Goal: Task Accomplishment & Management: Manage account settings

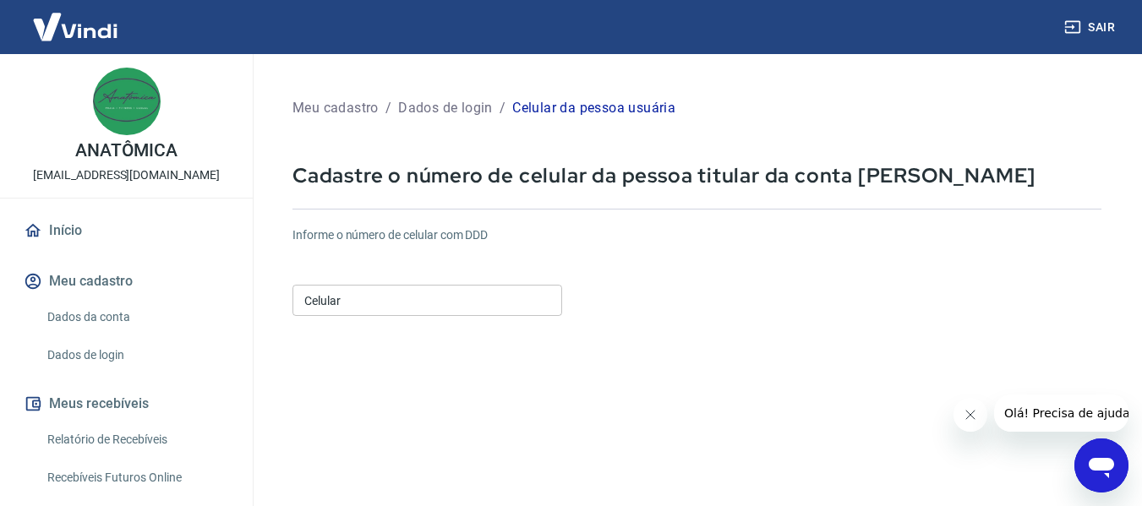
click at [343, 294] on input "Celular" at bounding box center [427, 300] width 270 height 31
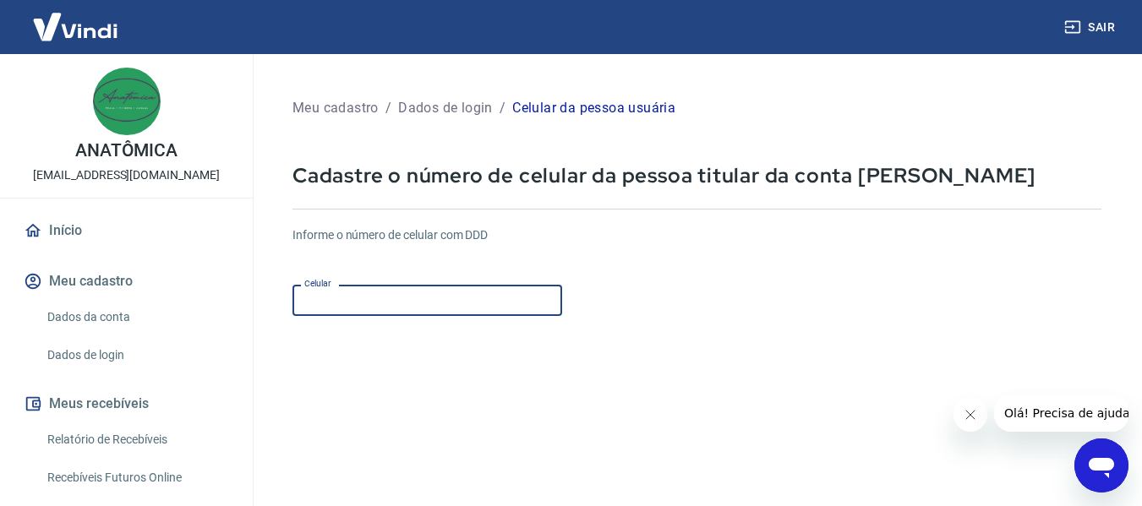
type input "[PHONE_NUMBER]"
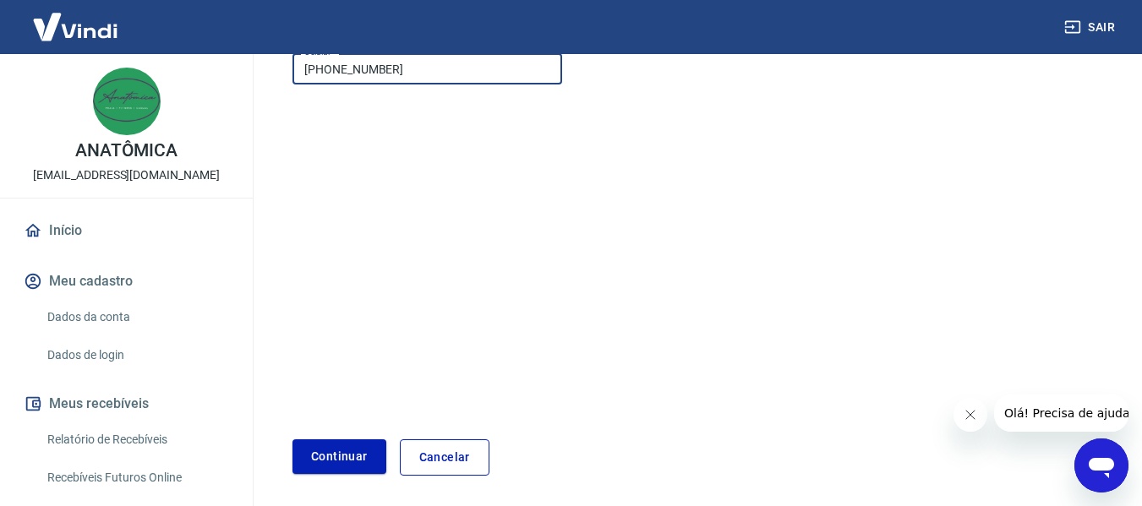
scroll to position [254, 0]
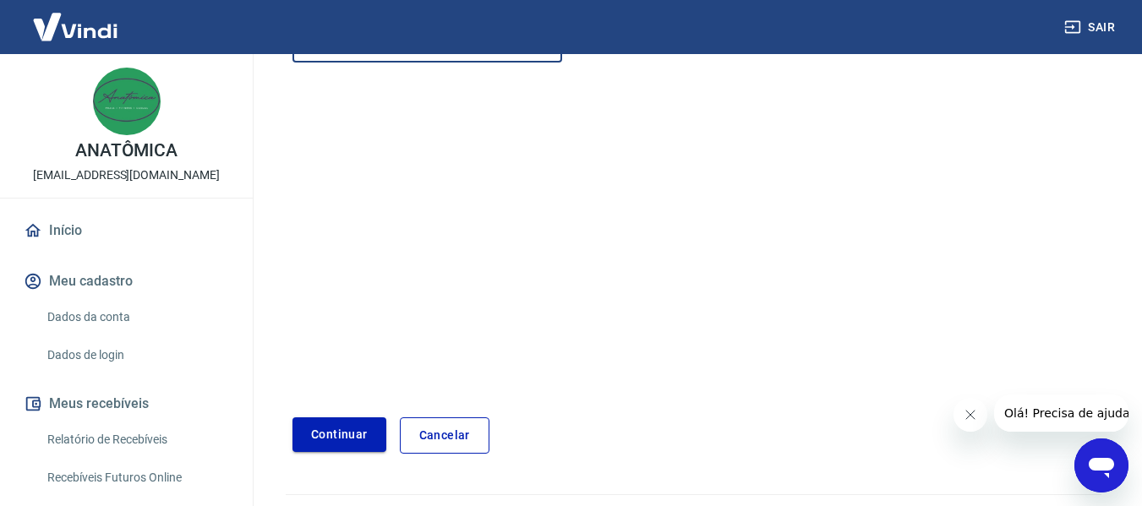
click at [314, 434] on button "Continuar" at bounding box center [339, 435] width 94 height 35
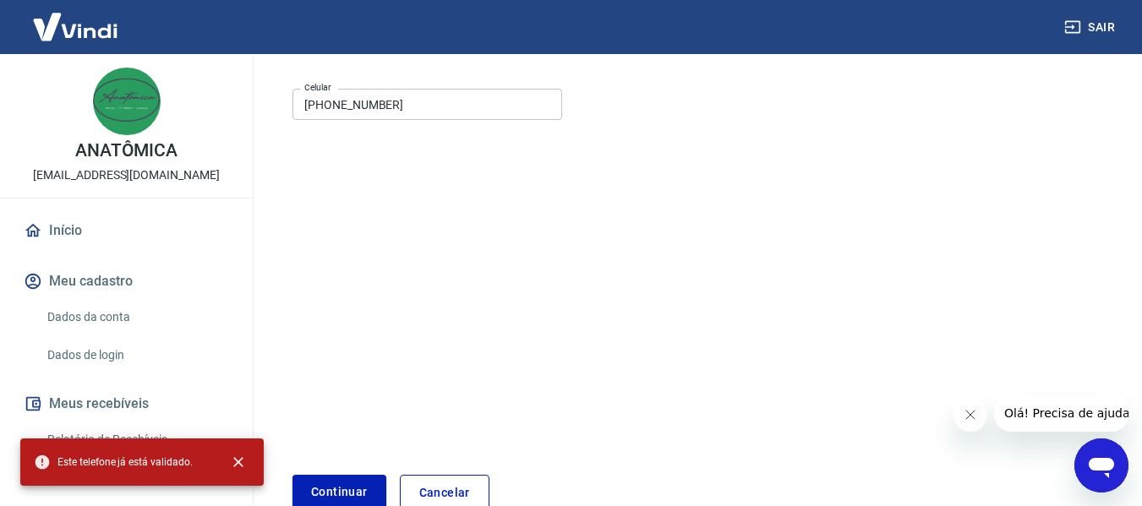
scroll to position [0, 0]
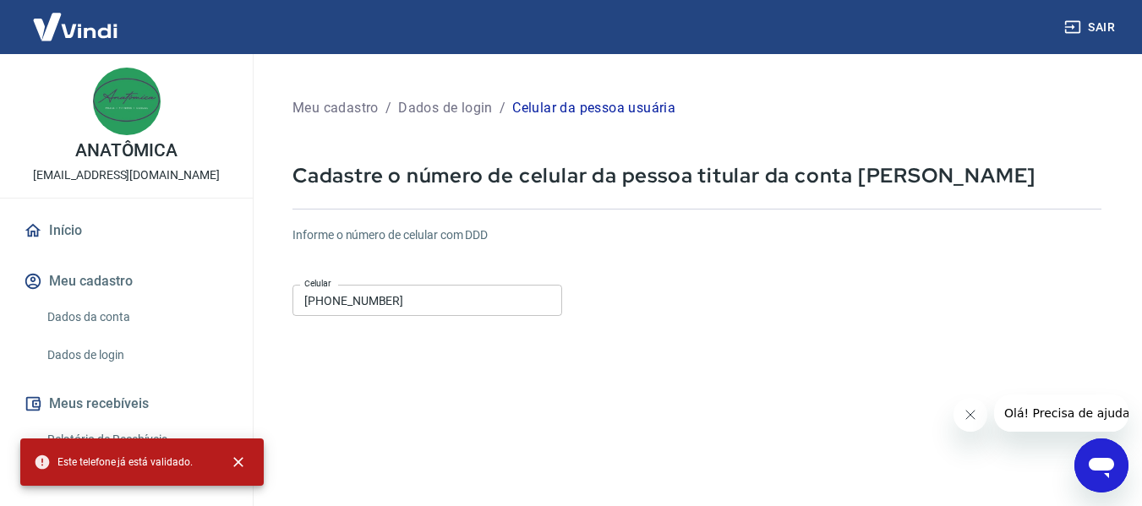
click at [421, 289] on input "[PHONE_NUMBER]" at bounding box center [427, 300] width 270 height 31
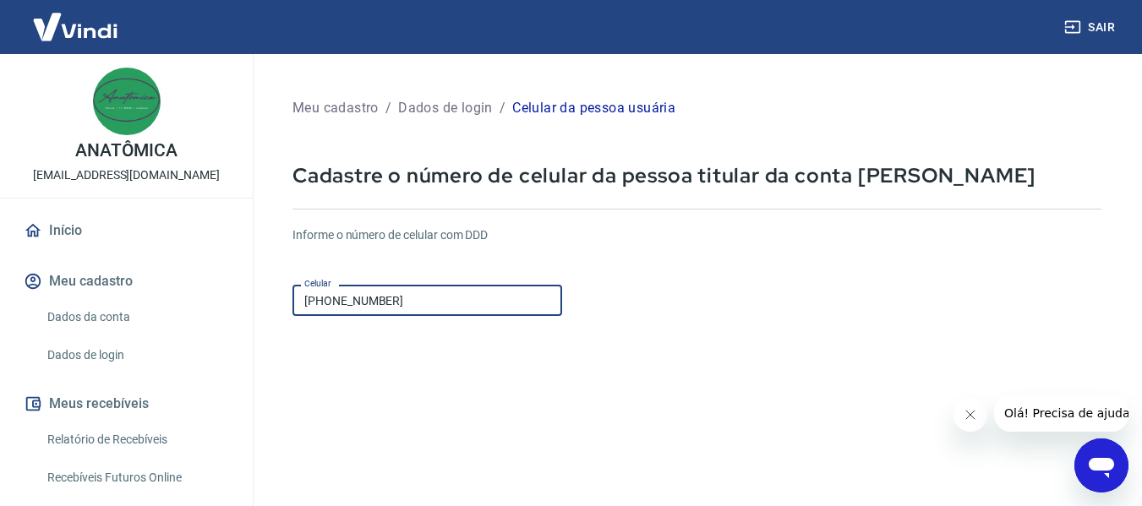
drag, startPoint x: 248, startPoint y: 293, endPoint x: 237, endPoint y: 298, distance: 12.6
click at [242, 295] on div "Sair ANATÔMICA [EMAIL_ADDRESS][DOMAIN_NAME] Início Meu cadastro Dados da conta …" at bounding box center [571, 253] width 1142 height 506
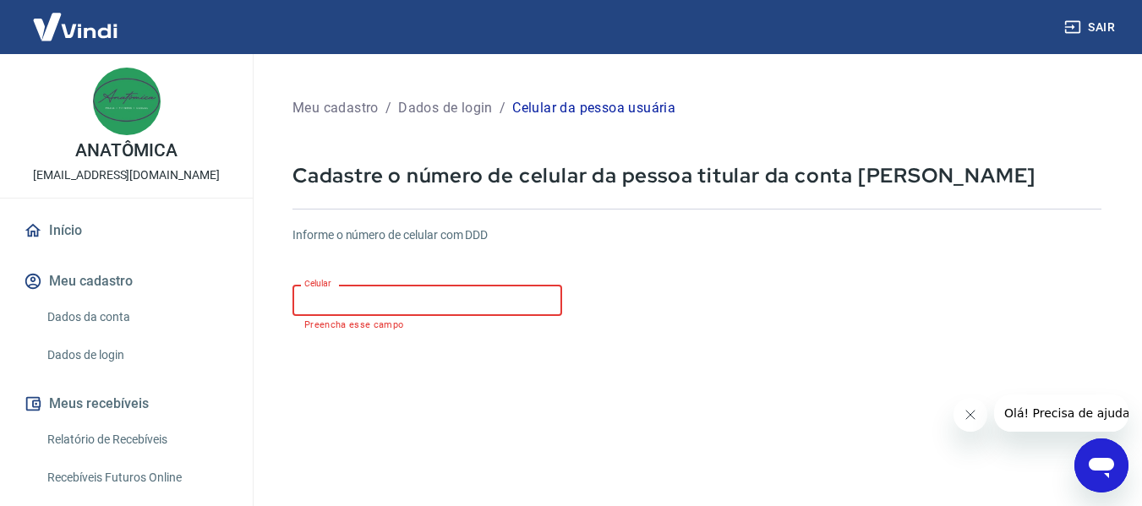
click at [363, 307] on input "Celular" at bounding box center [427, 300] width 270 height 31
type input "[PHONE_NUMBER]"
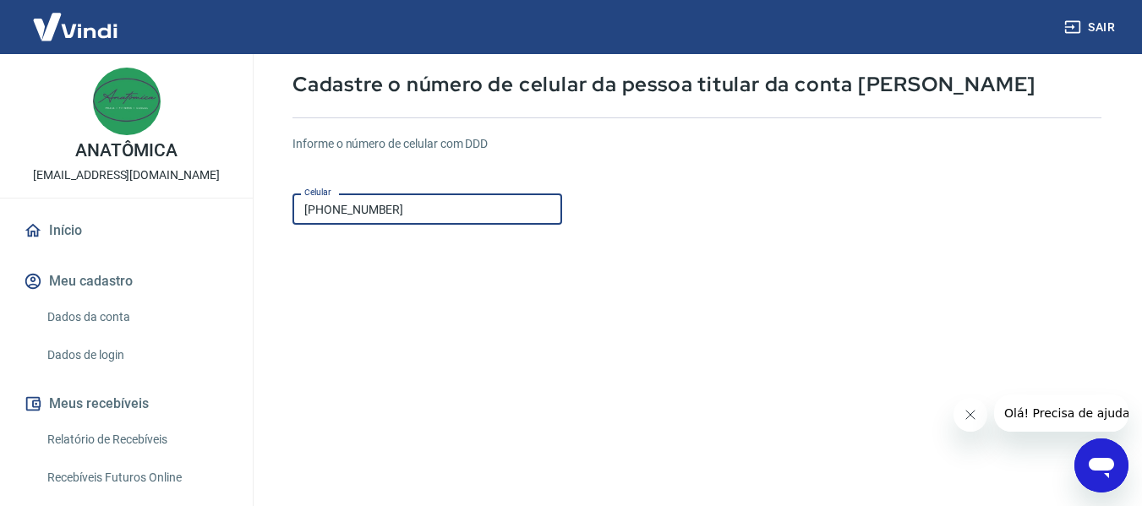
scroll to position [294, 0]
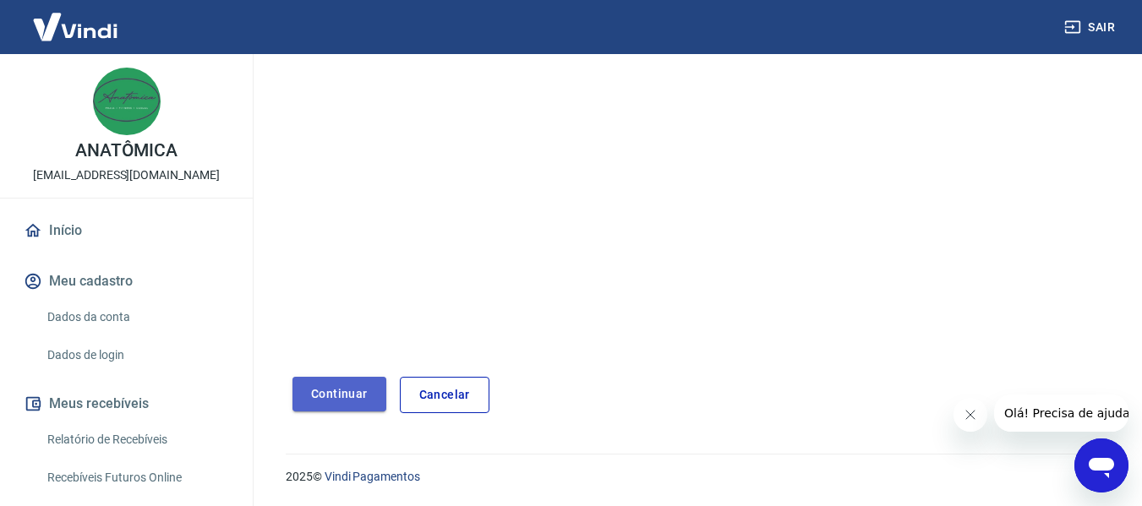
click at [325, 382] on button "Continuar" at bounding box center [339, 394] width 94 height 35
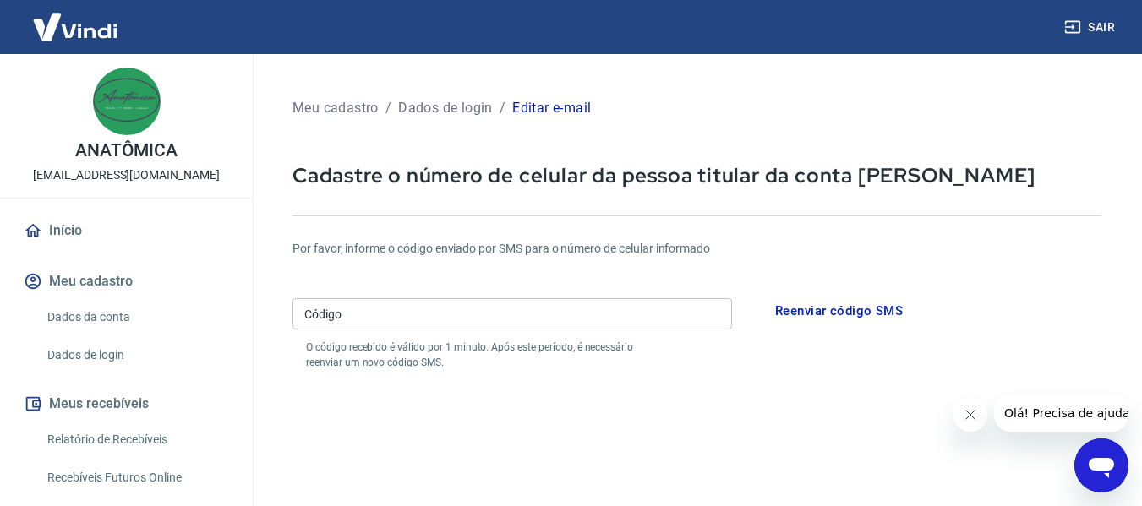
click at [470, 314] on input "Código" at bounding box center [512, 313] width 440 height 31
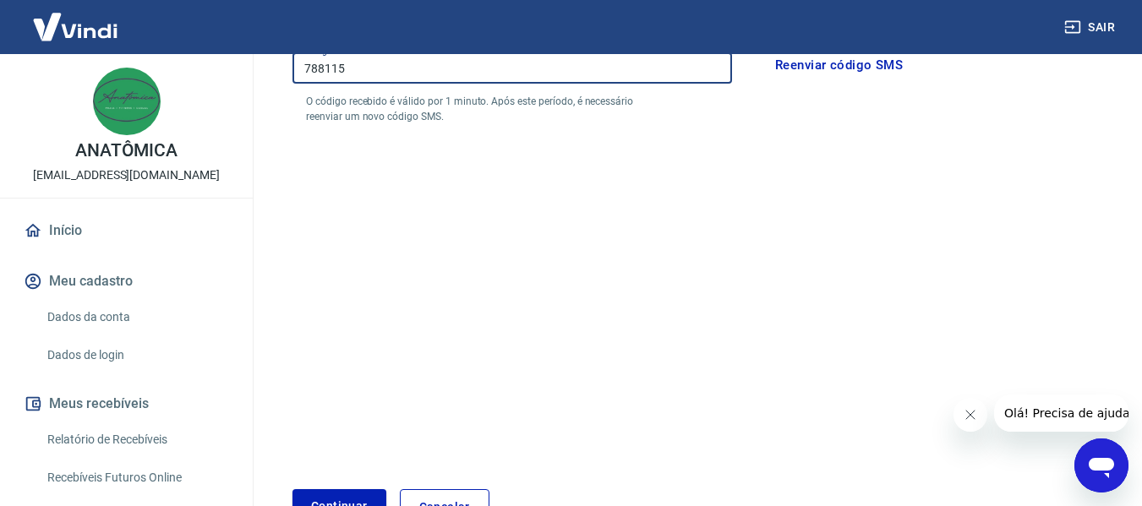
scroll to position [254, 0]
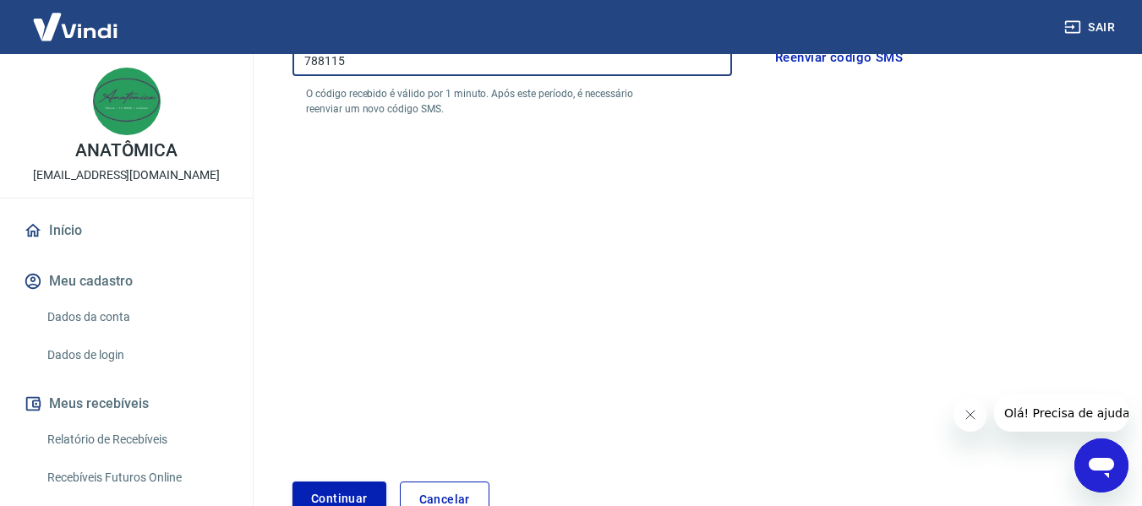
type input "788115"
click at [357, 490] on button "Continuar" at bounding box center [339, 499] width 94 height 35
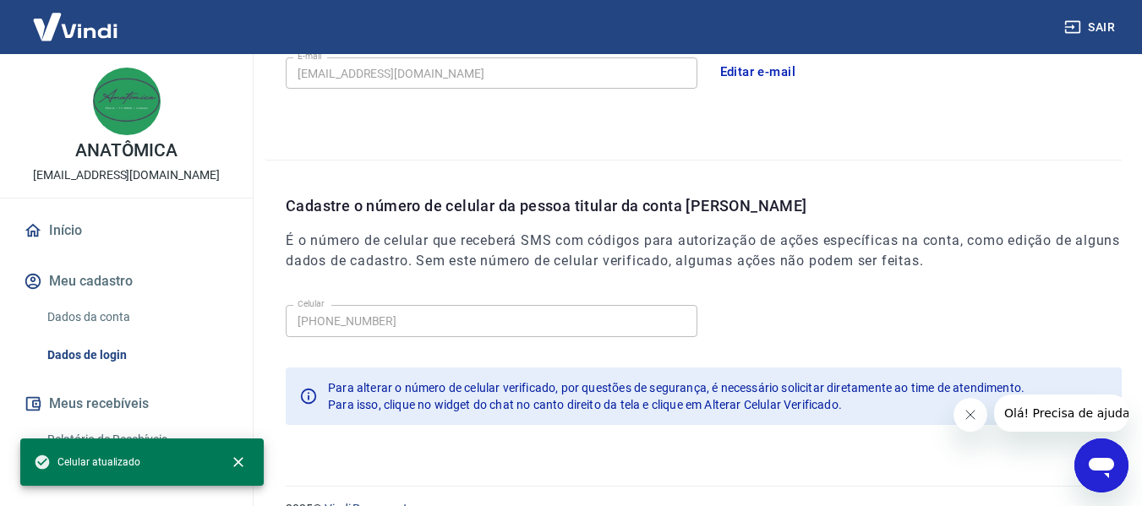
scroll to position [576, 0]
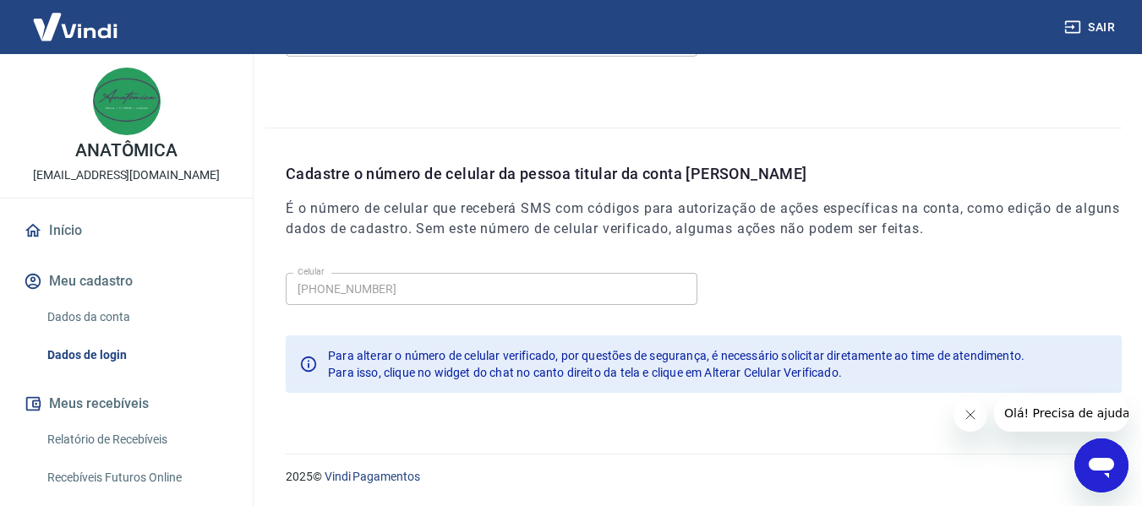
click at [102, 318] on link "Dados da conta" at bounding box center [137, 317] width 192 height 35
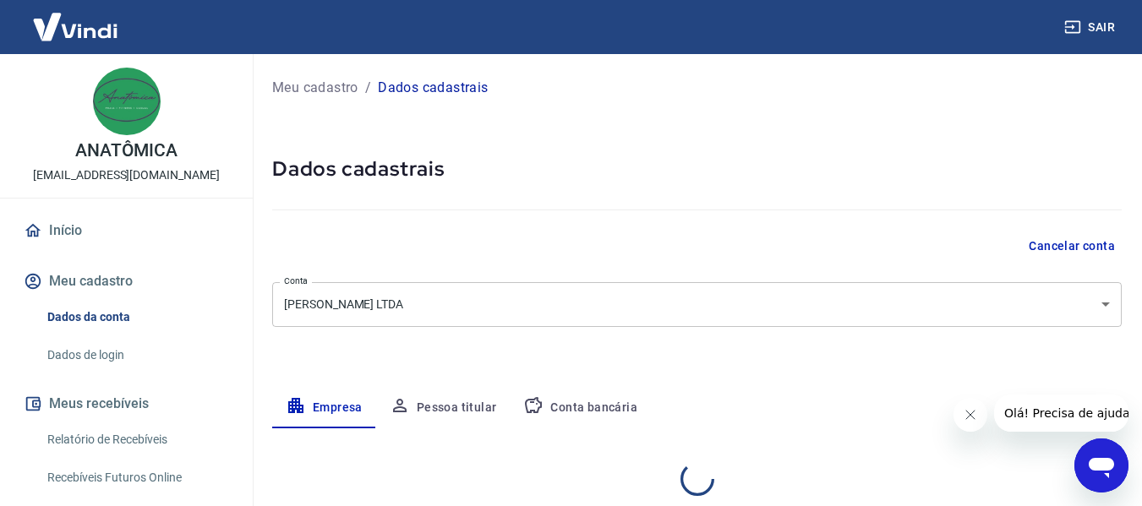
select select "SP"
select select "business"
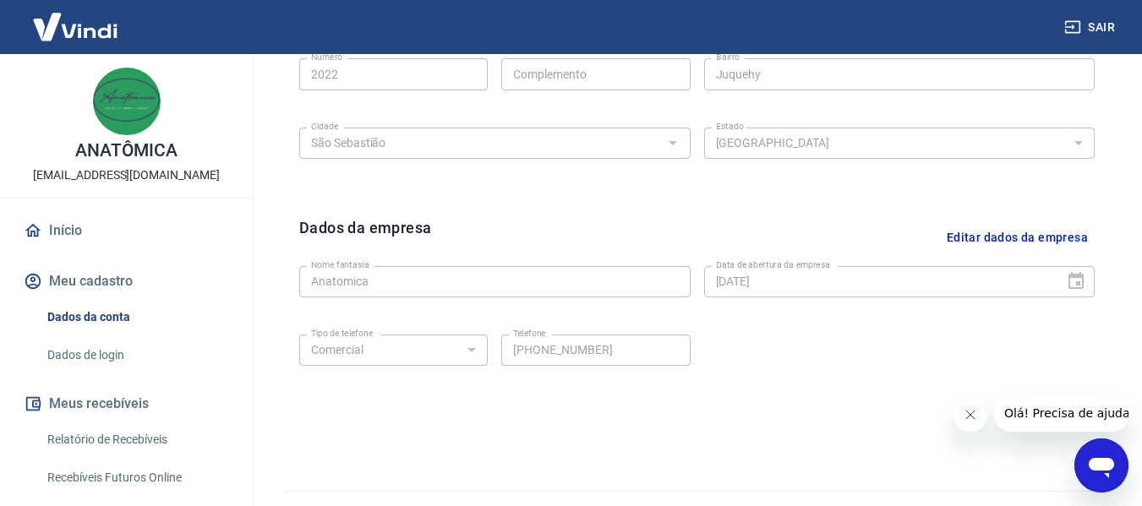
scroll to position [676, 0]
click at [93, 361] on link "Dados de login" at bounding box center [137, 355] width 192 height 35
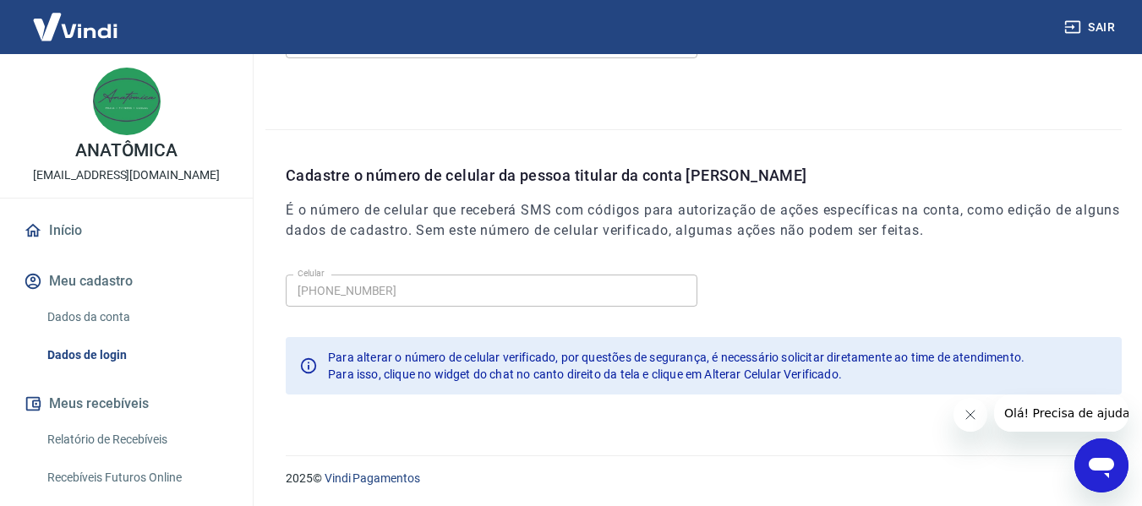
scroll to position [576, 0]
